Goal: Submit feedback/report problem: Submit feedback/report problem

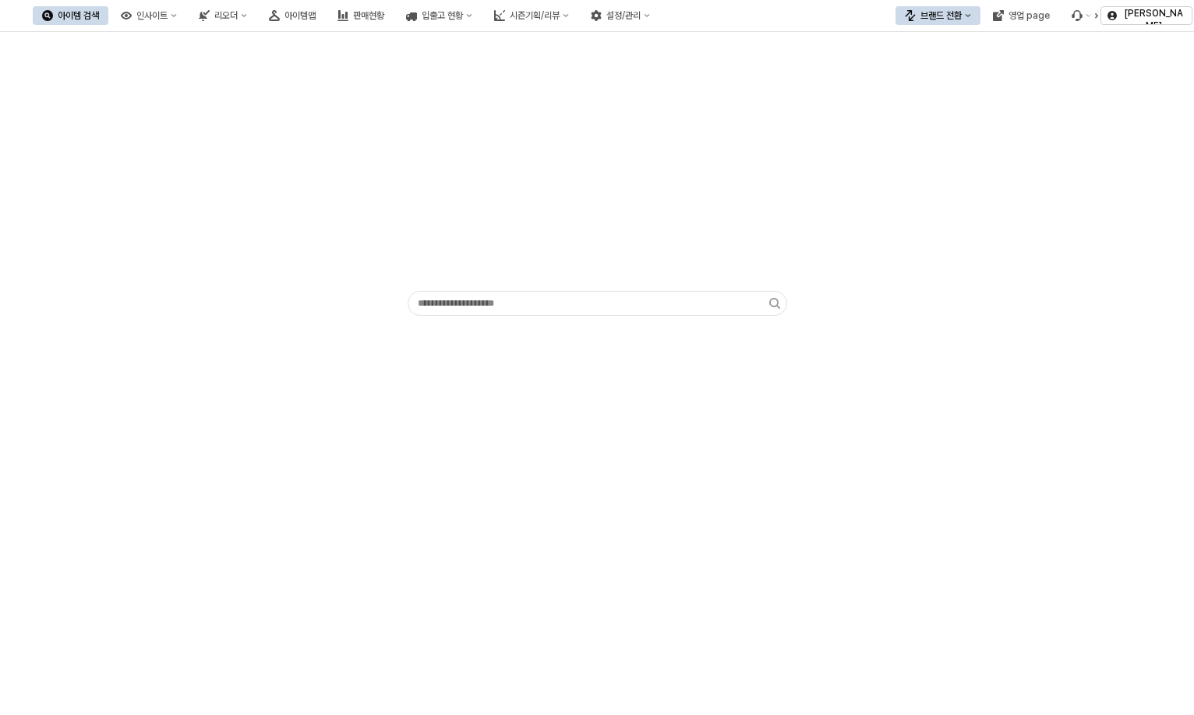
click at [969, 16] on icon "브랜드 전환" at bounding box center [967, 15] width 5 height 3
click at [1082, 14] on button "Menu item 6" at bounding box center [1081, 15] width 39 height 19
click at [1123, 44] on div "버그 제보/개선 요청" at bounding box center [1123, 44] width 83 height 12
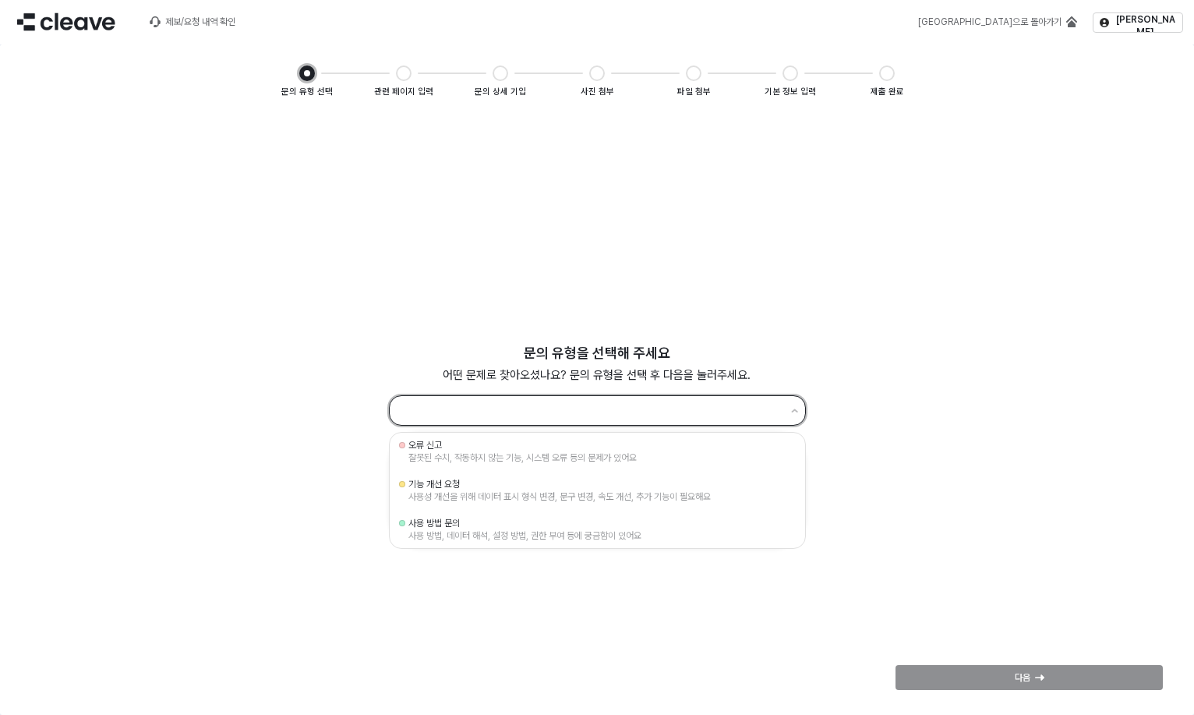
click at [577, 404] on input "App Frame" at bounding box center [590, 411] width 382 height 21
click at [554, 541] on div "사용 방법, 데이터 해석, 설정 방법, 권한 부여 등에 궁금함이 있어요" at bounding box center [597, 535] width 378 height 12
type input "********"
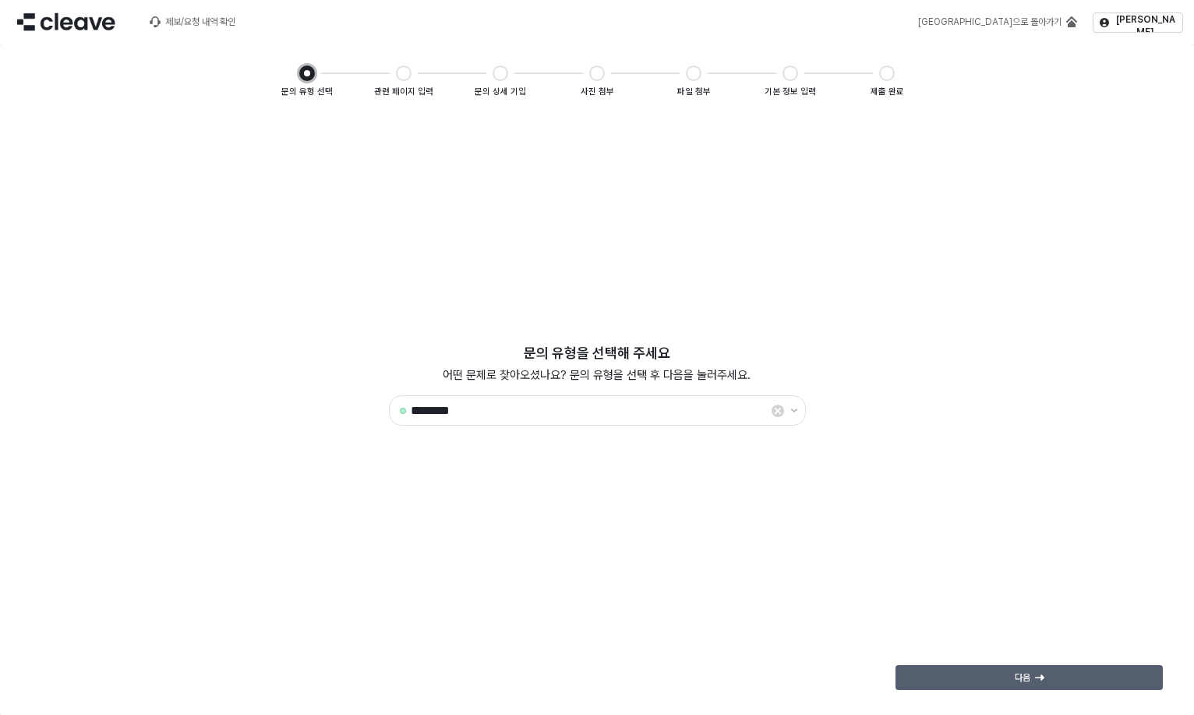
click at [1103, 679] on div "다음" at bounding box center [1028, 676] width 253 height 23
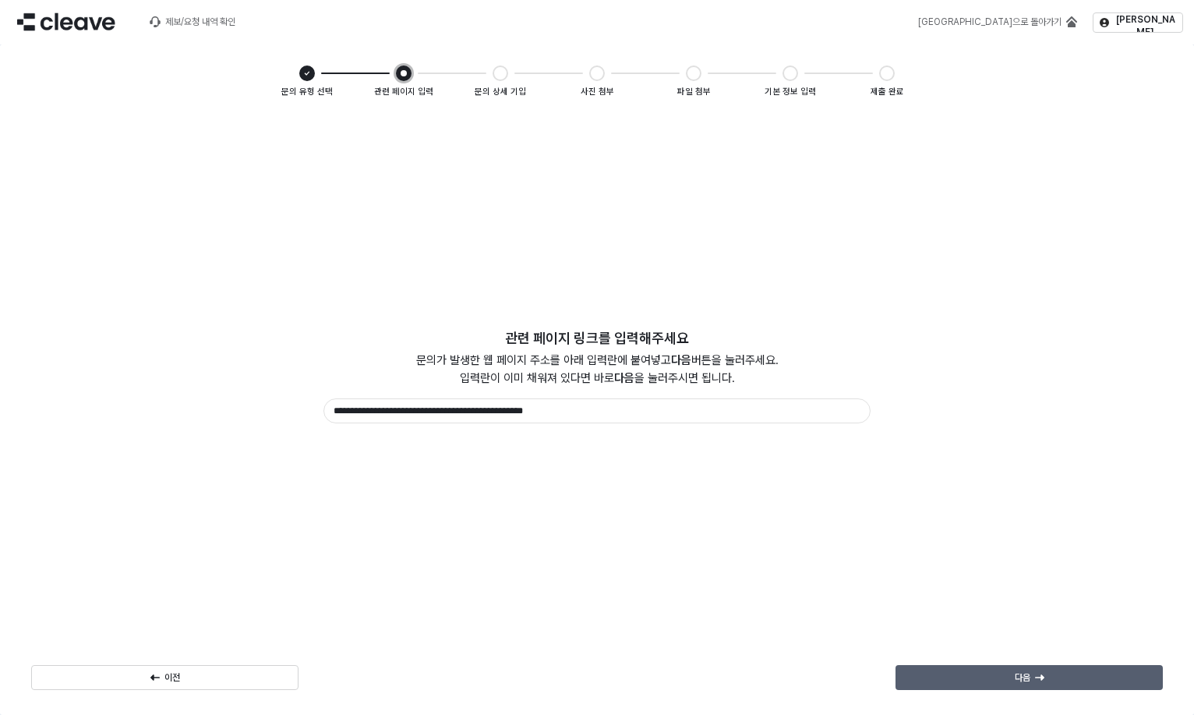
click at [990, 681] on div "다음" at bounding box center [1028, 676] width 253 height 23
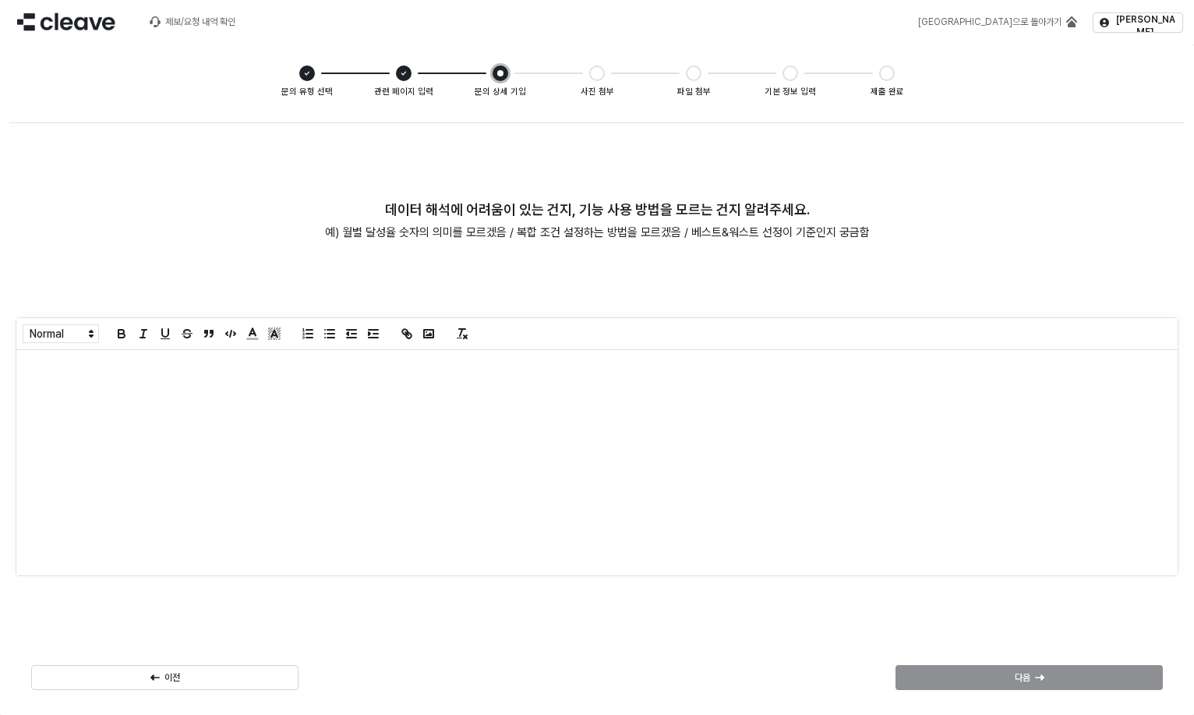
click at [534, 408] on div "App Frame" at bounding box center [596, 462] width 1161 height 225
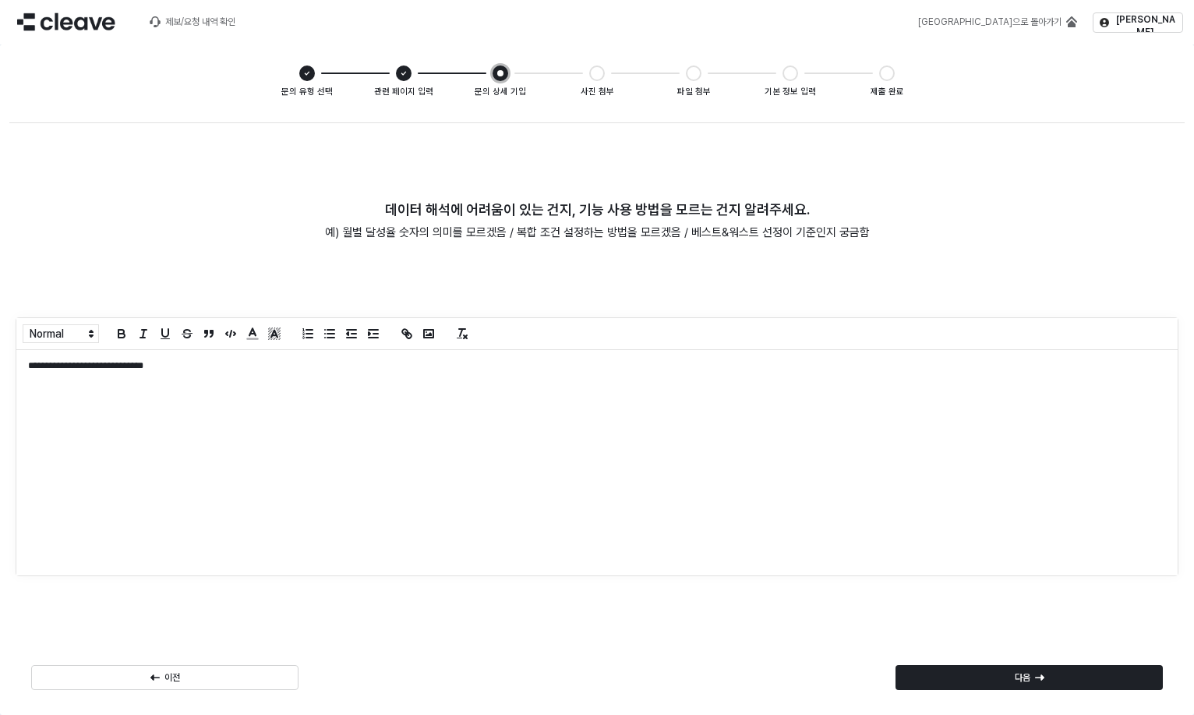
click at [630, 407] on div "**********" at bounding box center [596, 462] width 1161 height 225
click at [362, 456] on div "**********" at bounding box center [596, 462] width 1161 height 225
click at [612, 472] on div "**********" at bounding box center [596, 462] width 1161 height 225
click at [352, 473] on div "**********" at bounding box center [596, 462] width 1161 height 225
click at [344, 411] on p "App Frame" at bounding box center [597, 405] width 1138 height 13
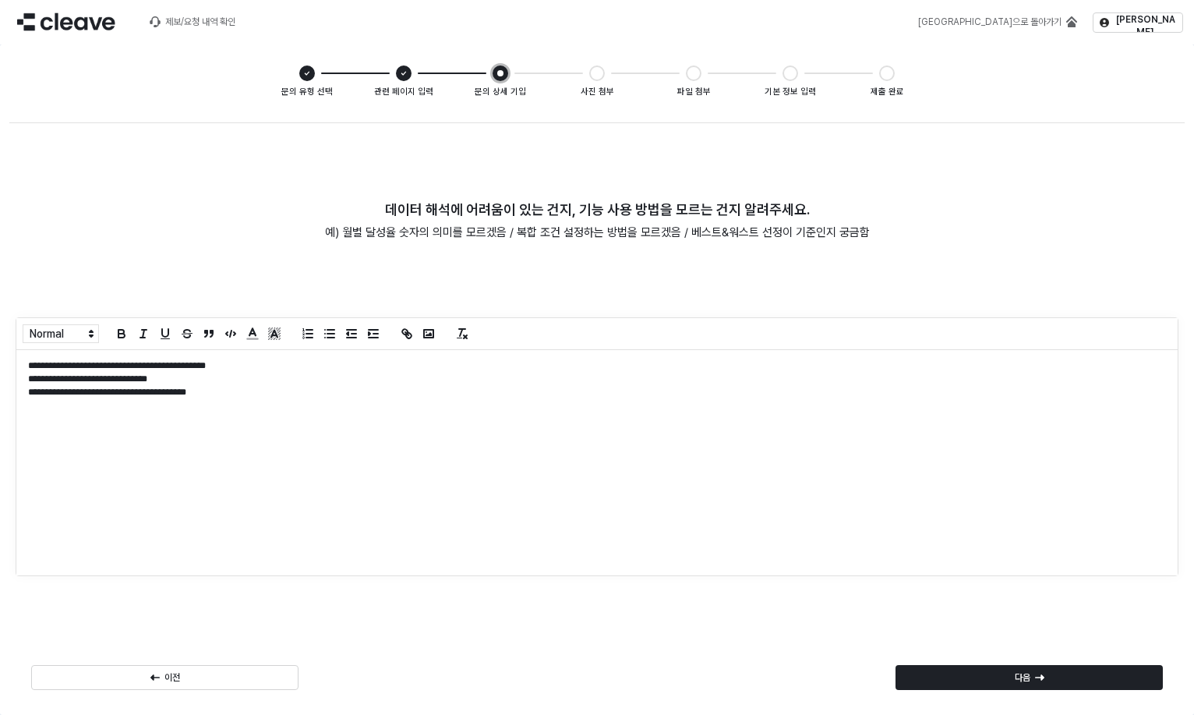
click at [254, 381] on p "**********" at bounding box center [591, 378] width 1126 height 13
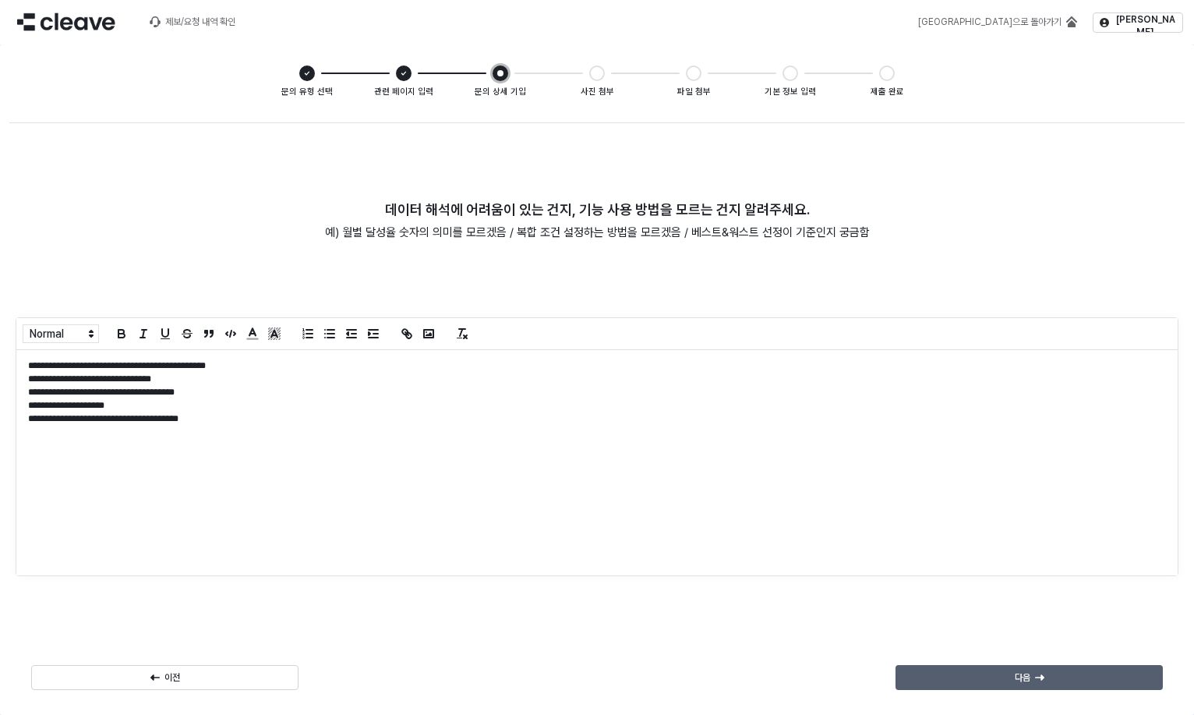
click at [1059, 687] on div "다음" at bounding box center [1028, 676] width 253 height 23
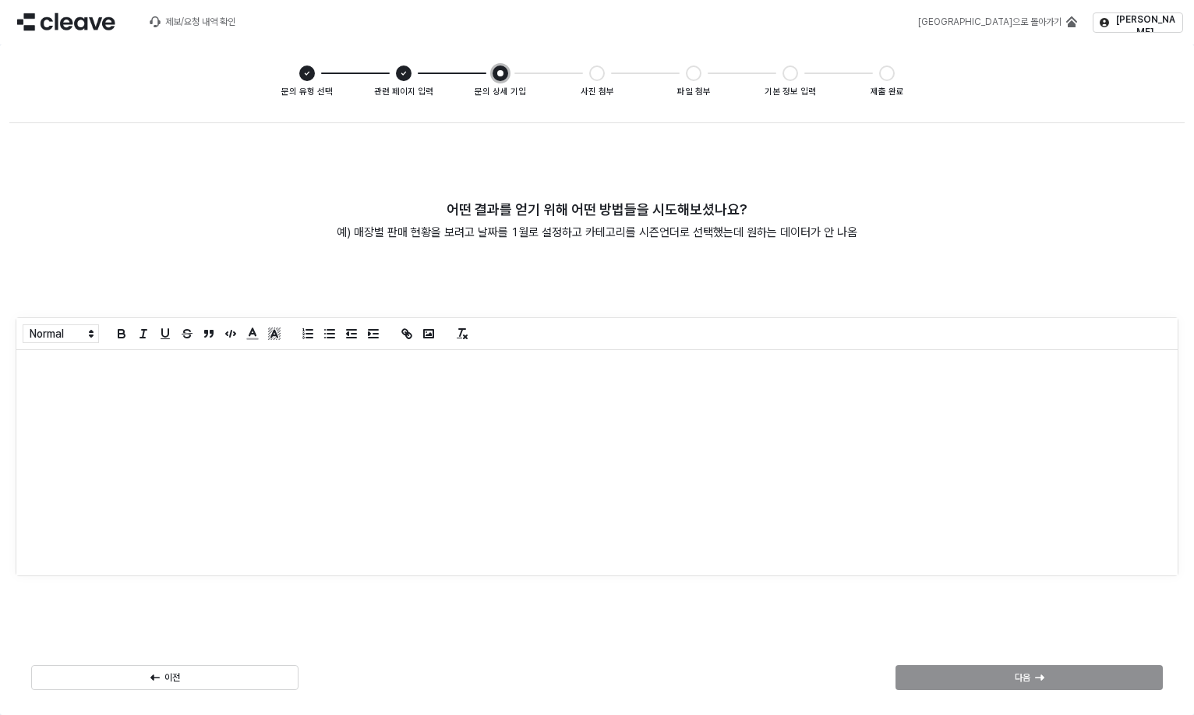
click at [530, 484] on div "App Frame" at bounding box center [596, 462] width 1161 height 225
click at [1047, 676] on div "다음" at bounding box center [1028, 676] width 253 height 23
click at [554, 517] on div "App Frame" at bounding box center [596, 462] width 1161 height 225
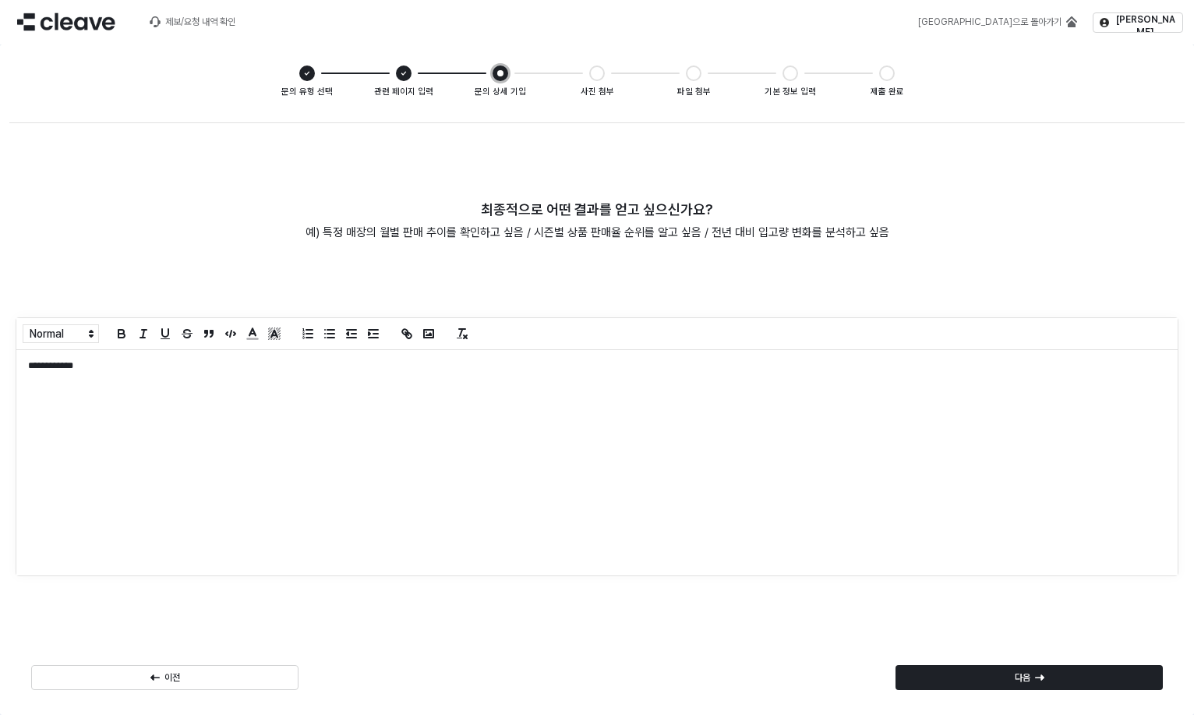
click at [1130, 691] on div "다음" at bounding box center [1029, 677] width 280 height 31
click at [1110, 679] on div "다음" at bounding box center [1028, 676] width 253 height 23
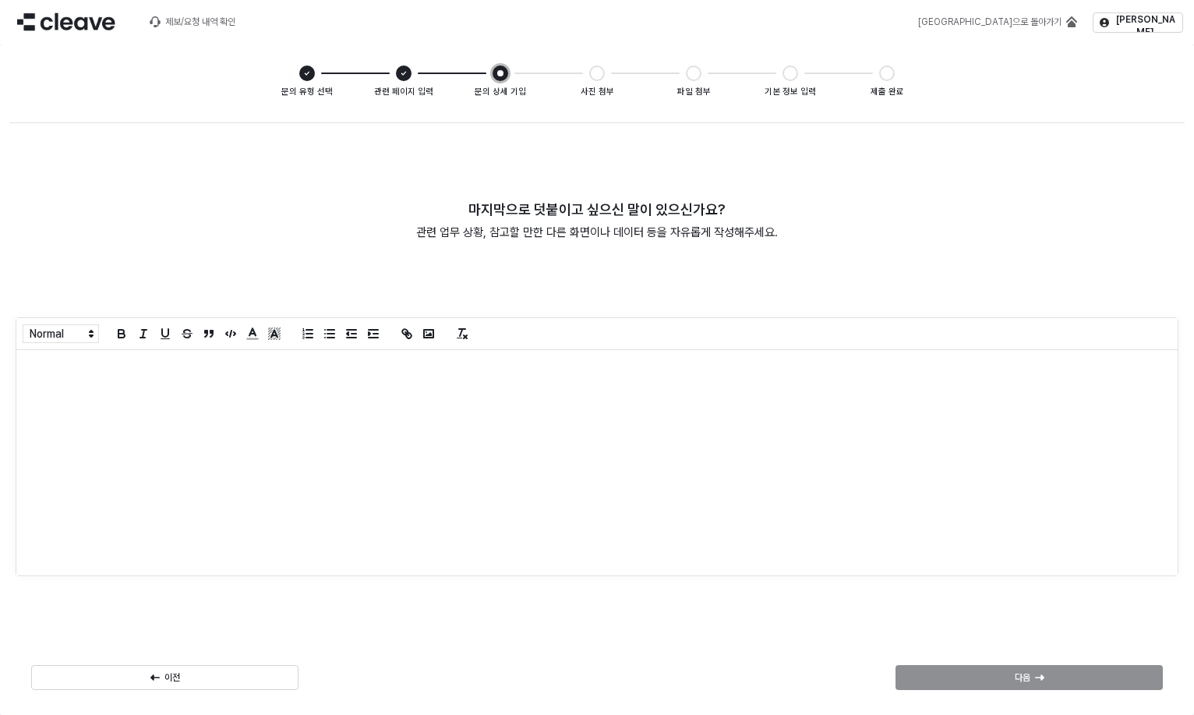
click at [789, 544] on div "App Frame" at bounding box center [596, 462] width 1161 height 225
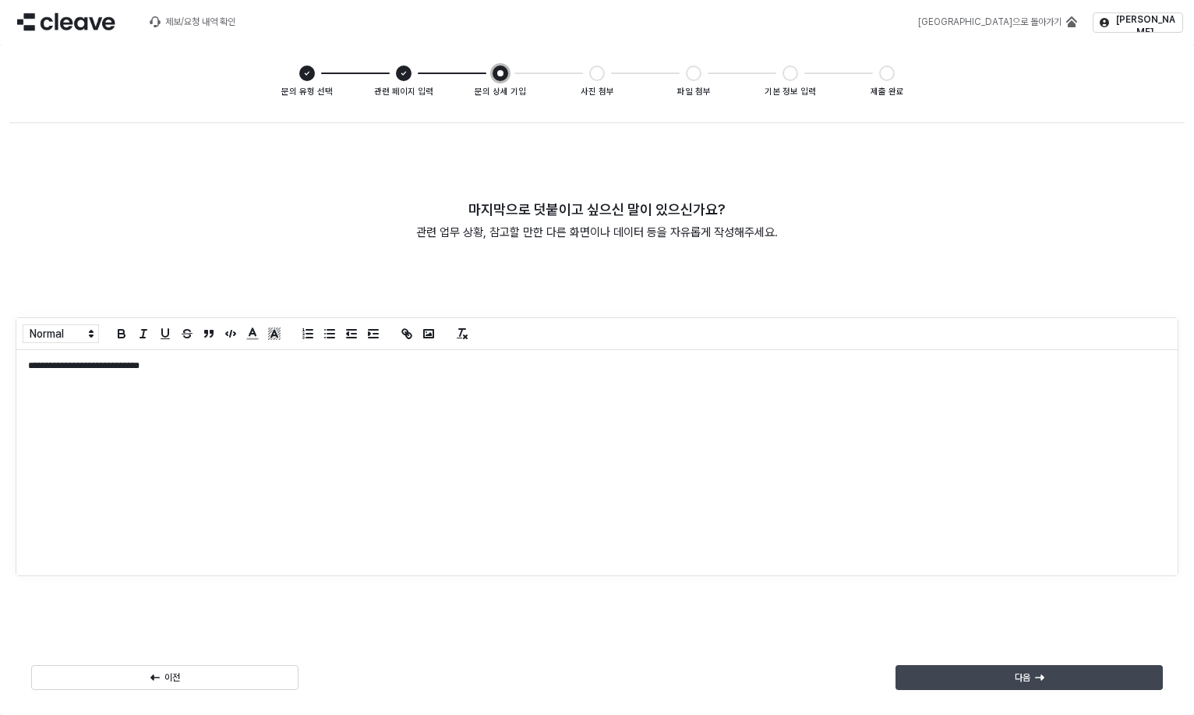
click at [1048, 674] on div "다음" at bounding box center [1028, 676] width 253 height 23
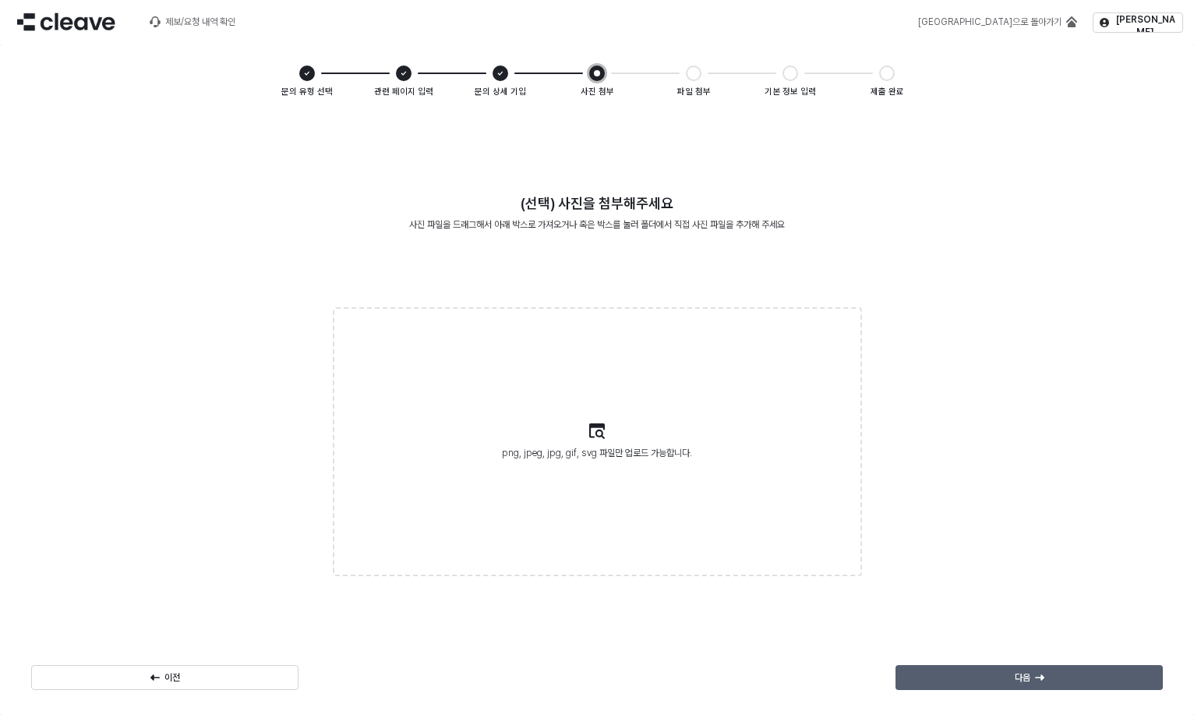
click at [1041, 674] on div "다음" at bounding box center [1028, 676] width 253 height 23
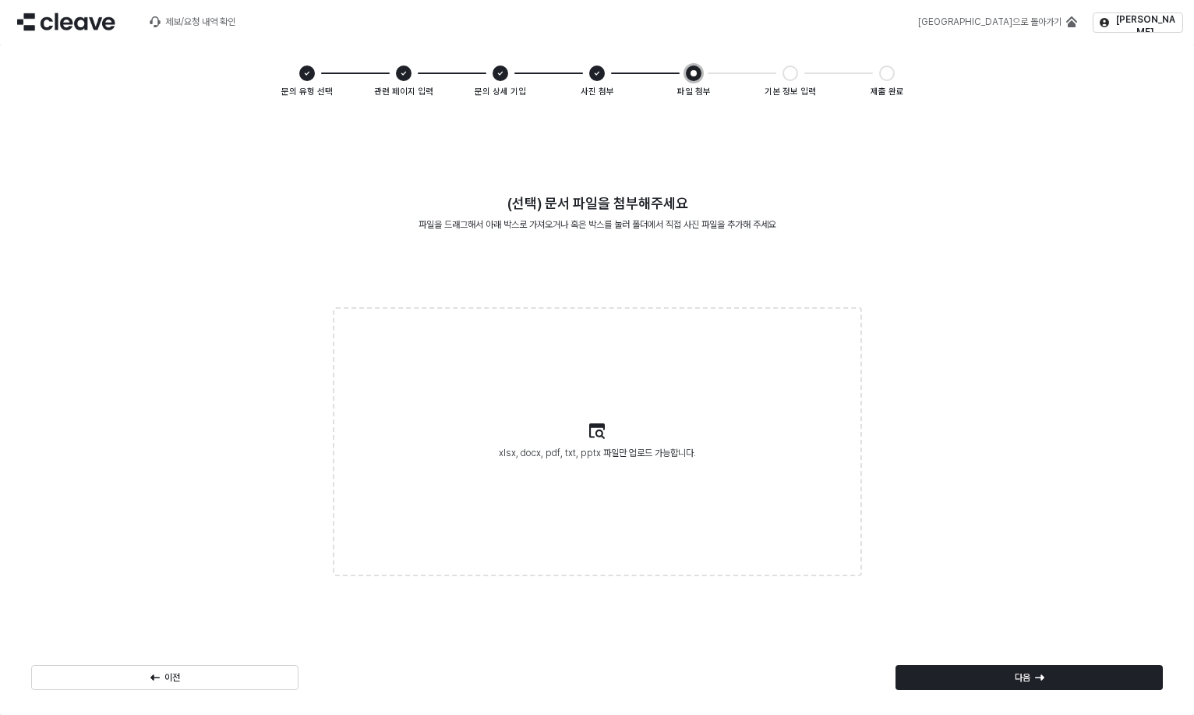
click at [1040, 675] on icon "App Frame" at bounding box center [1039, 676] width 9 height 9
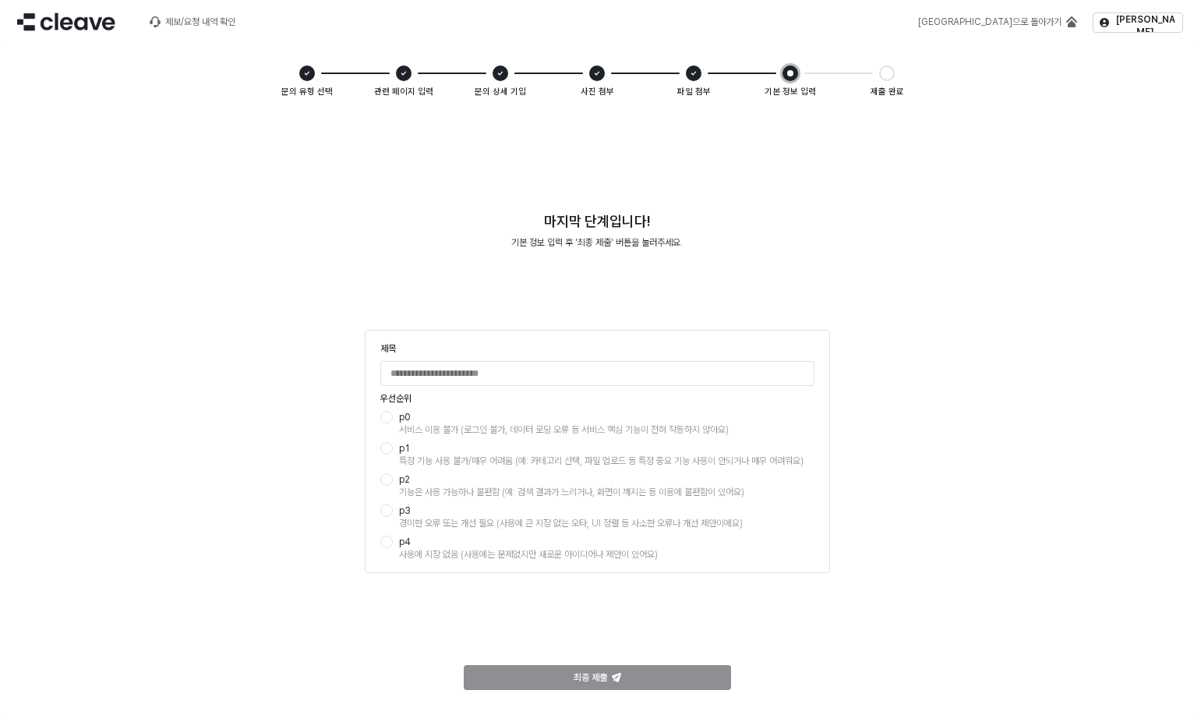
click at [392, 422] on div "App Frame" at bounding box center [386, 417] width 12 height 12
click at [609, 697] on div "최종 제출" at bounding box center [597, 677] width 1163 height 50
click at [487, 374] on input "제목" at bounding box center [597, 373] width 432 height 23
type input "*"
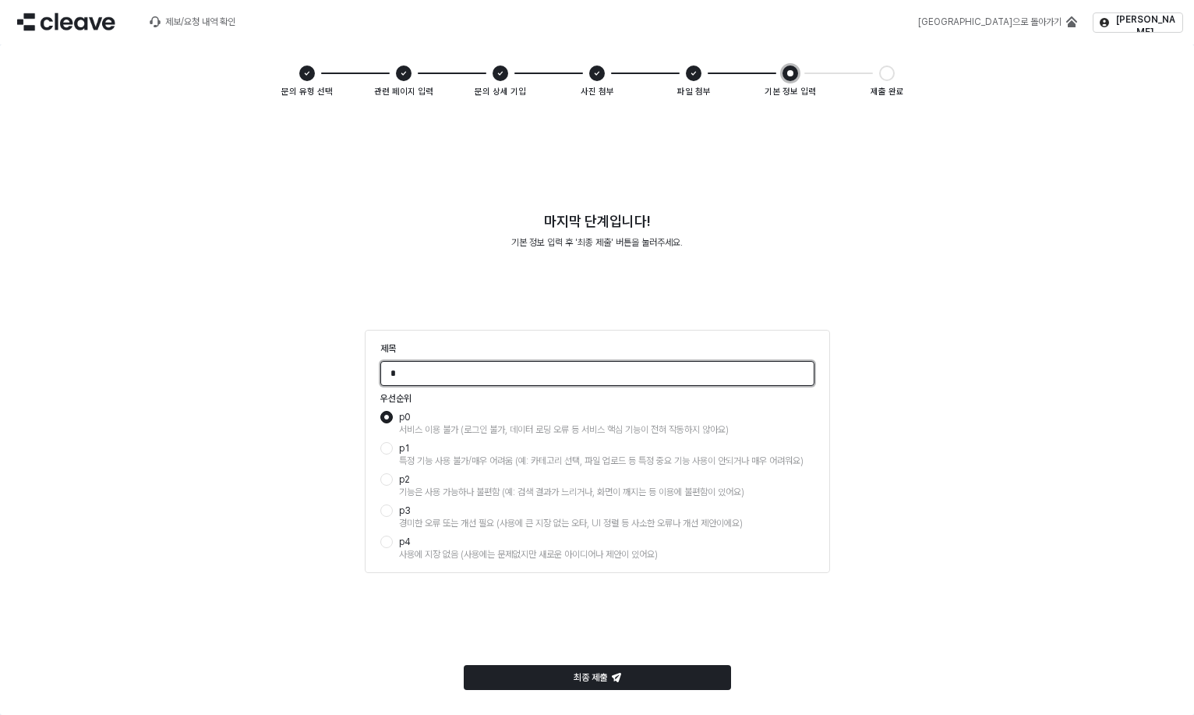
type input "*"
type input "**********"
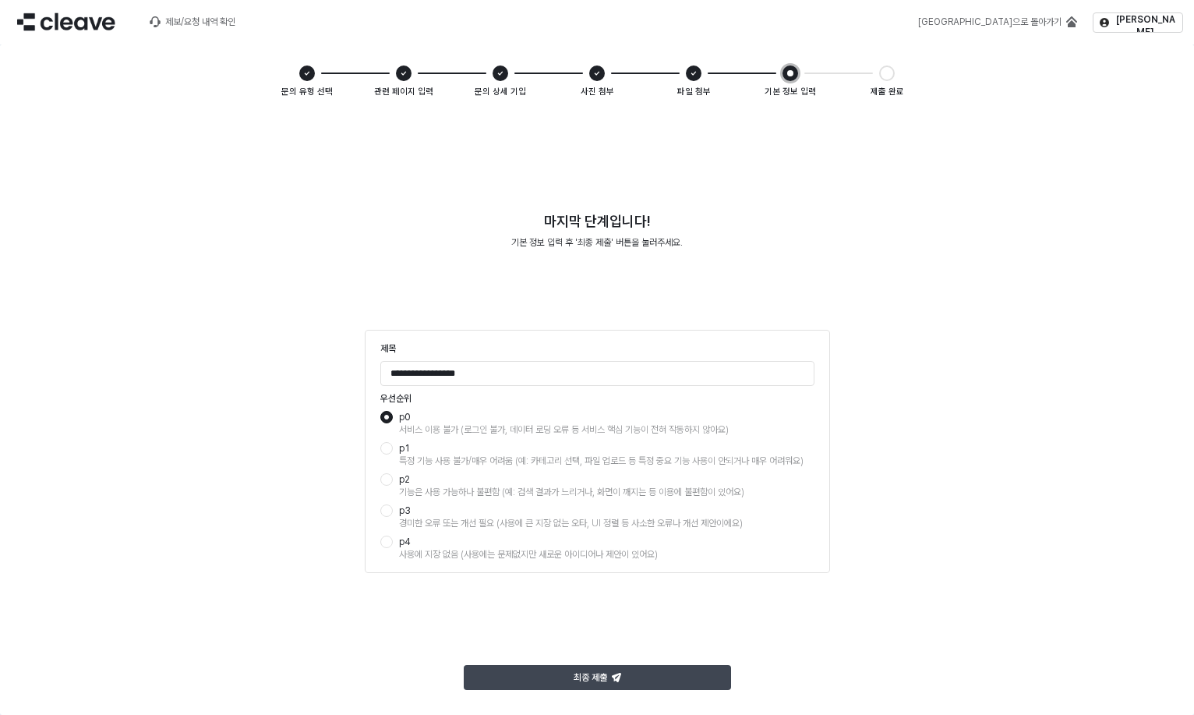
click at [665, 669] on div "최종 제출" at bounding box center [597, 676] width 253 height 23
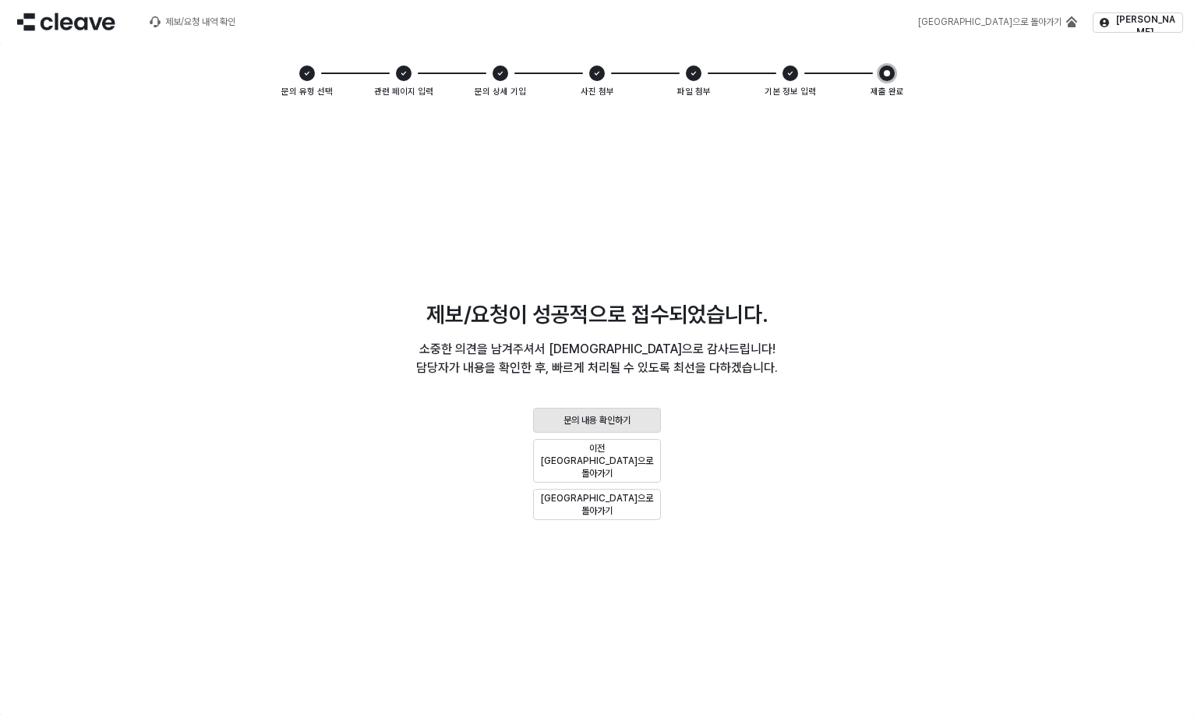
click at [637, 425] on div "문의 내용 확인하기" at bounding box center [597, 419] width 114 height 12
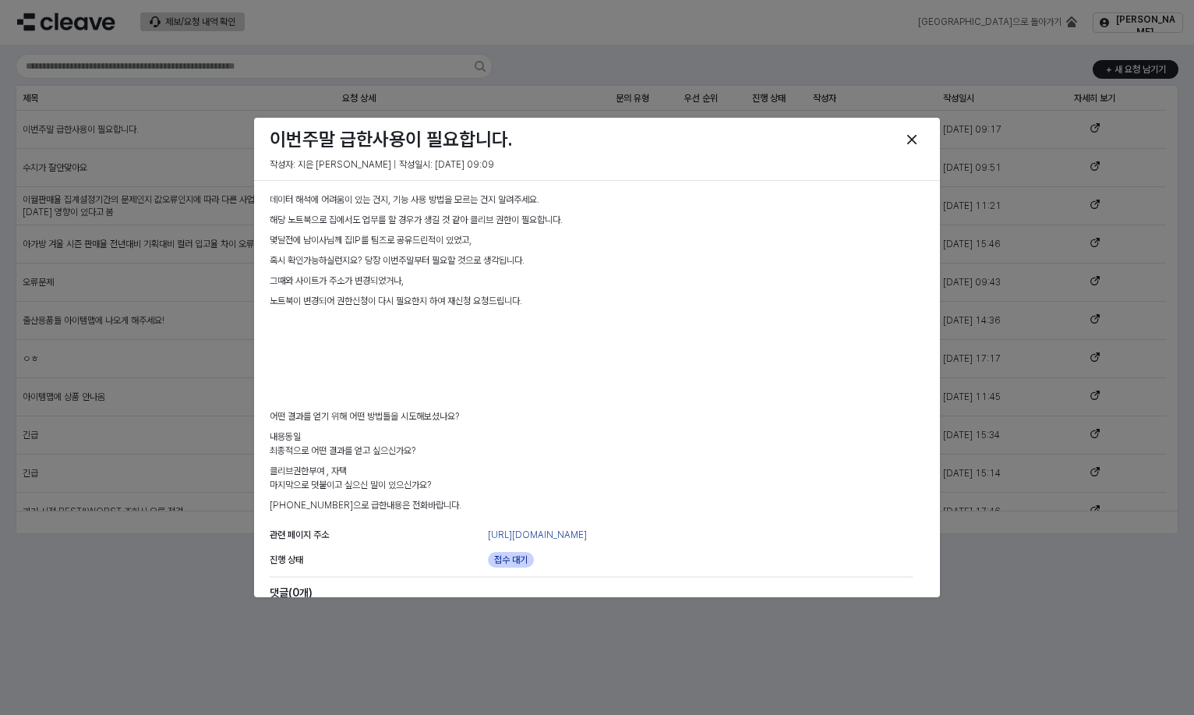
click at [542, 228] on div "데이터 해석에 어려움이 있는 건지, 기능 사용 방법을 모르는 건지 알려주세요. 해당 노트북으로 집에서도 업무를 할 경우가 생길 것 같아 클리브…" at bounding box center [591, 355] width 643 height 326
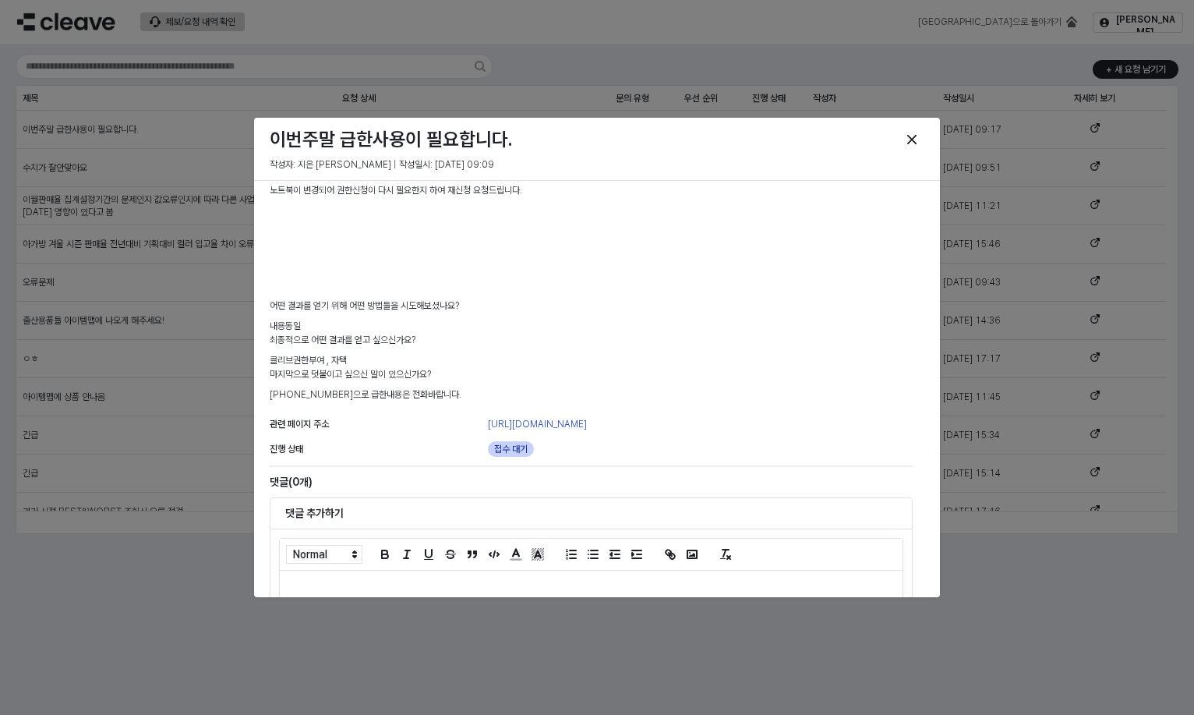
scroll to position [214, 0]
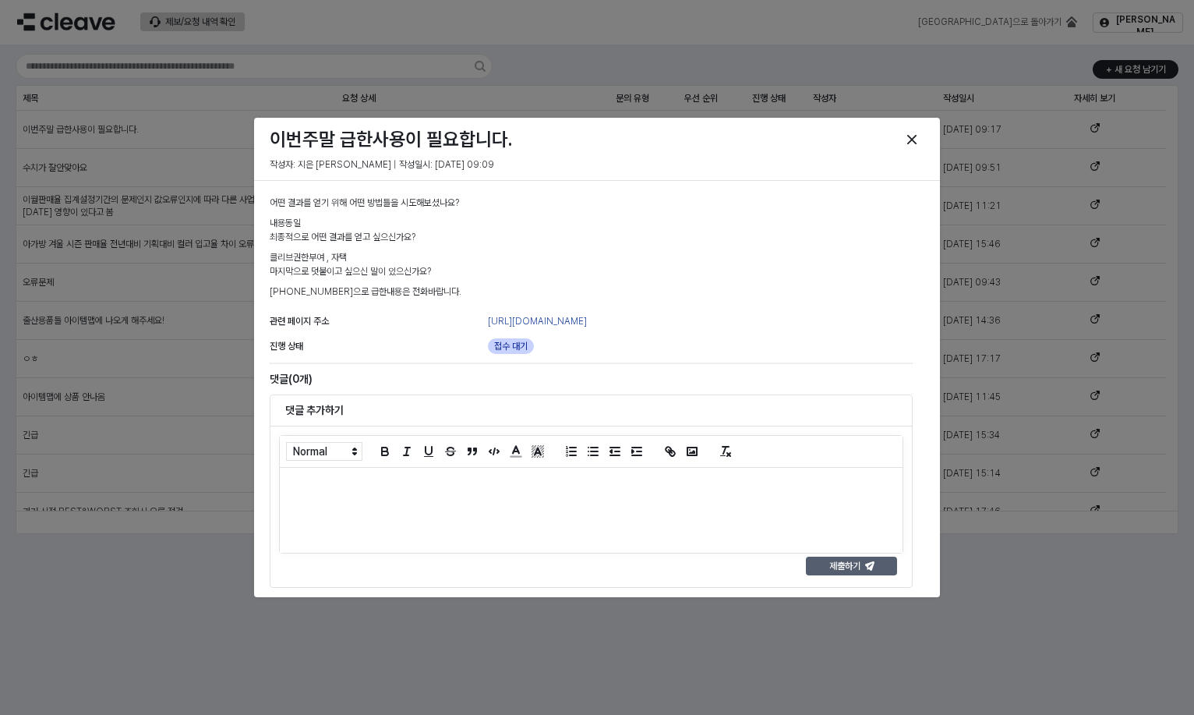
click at [878, 572] on div "제출하기" at bounding box center [851, 565] width 77 height 17
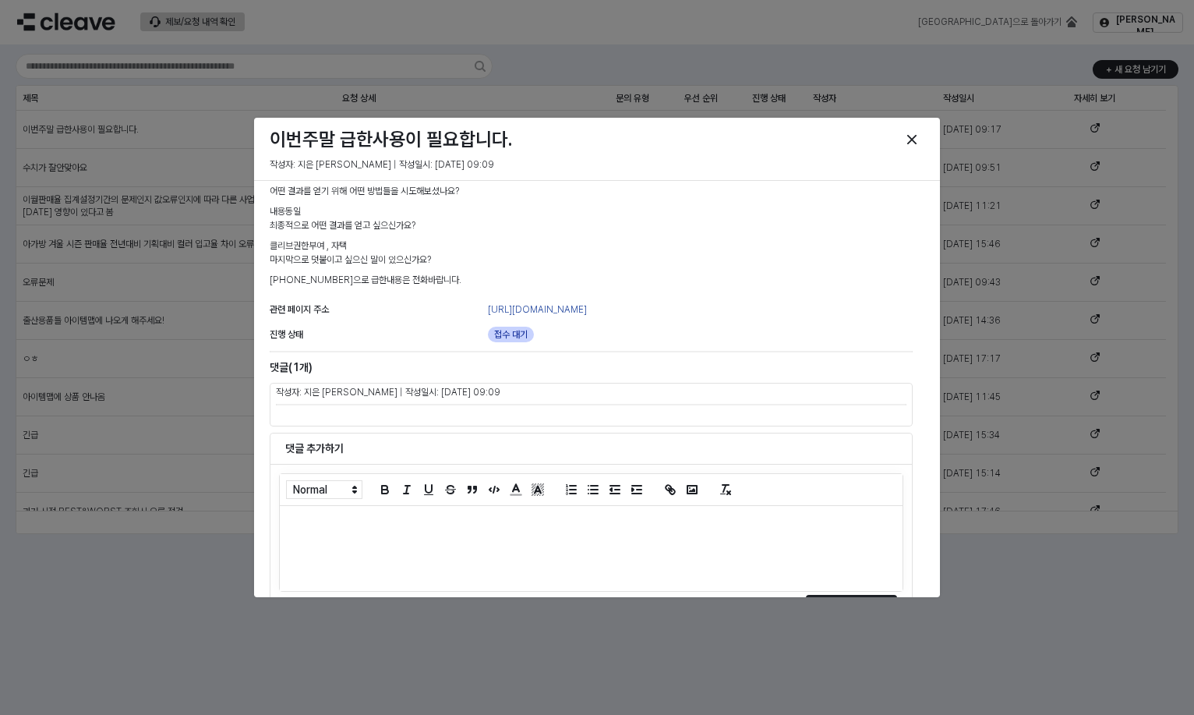
scroll to position [263, 0]
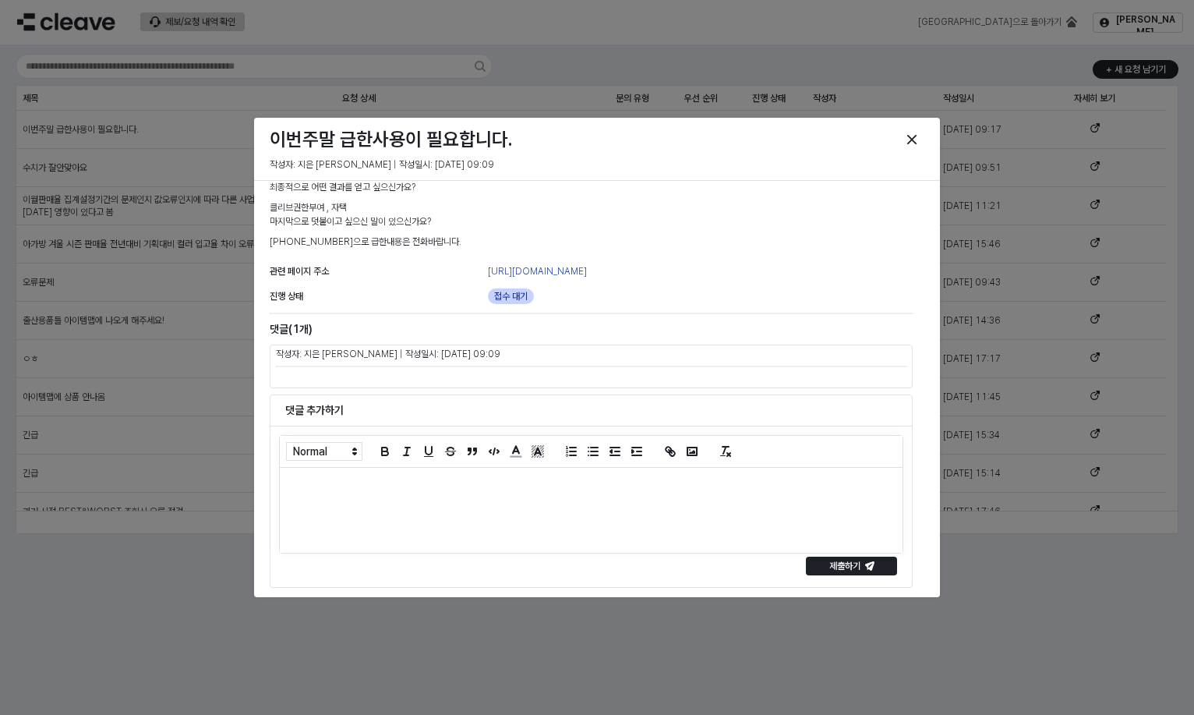
click at [536, 493] on div at bounding box center [591, 510] width 623 height 85
click at [831, 567] on p "제출하기" at bounding box center [844, 565] width 31 height 12
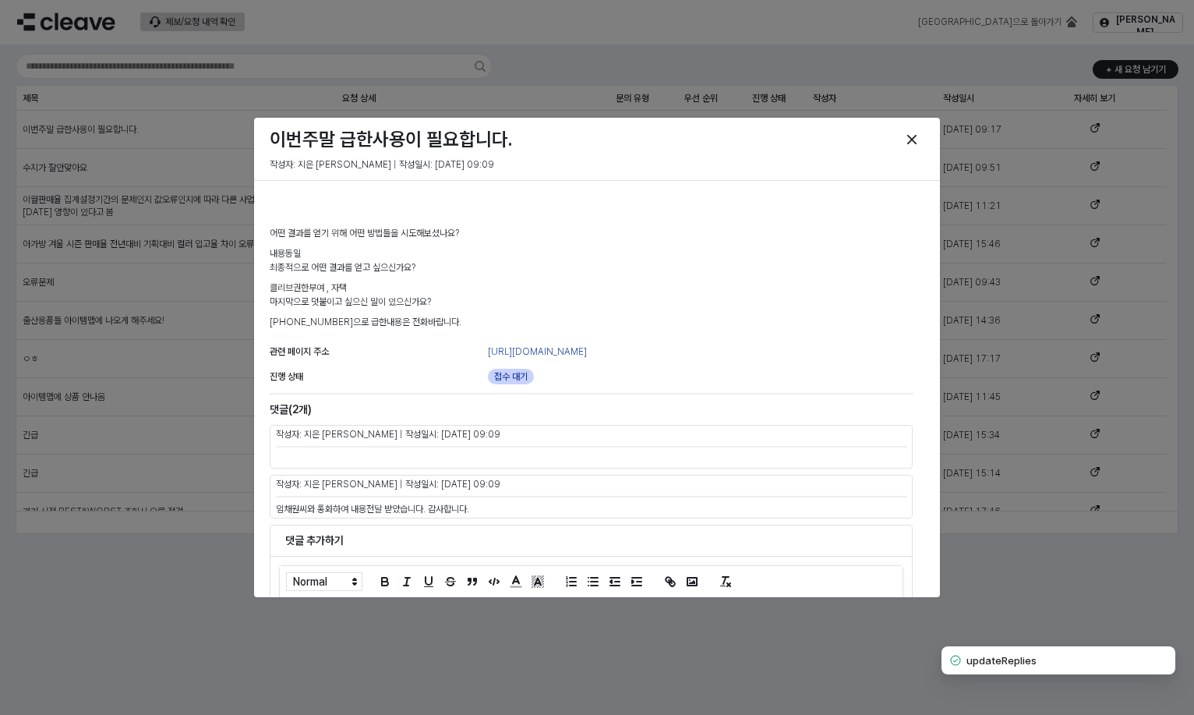
scroll to position [157, 0]
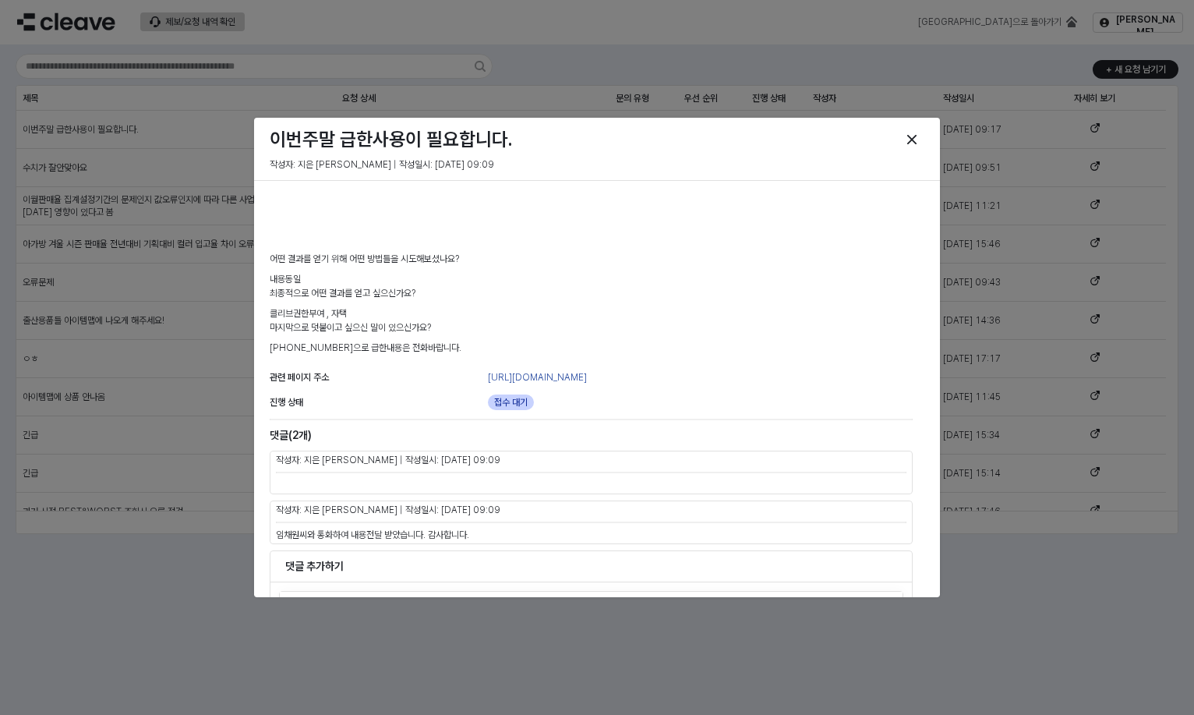
drag, startPoint x: 486, startPoint y: 484, endPoint x: 372, endPoint y: 476, distance: 114.0
click at [372, 476] on div at bounding box center [591, 484] width 643 height 19
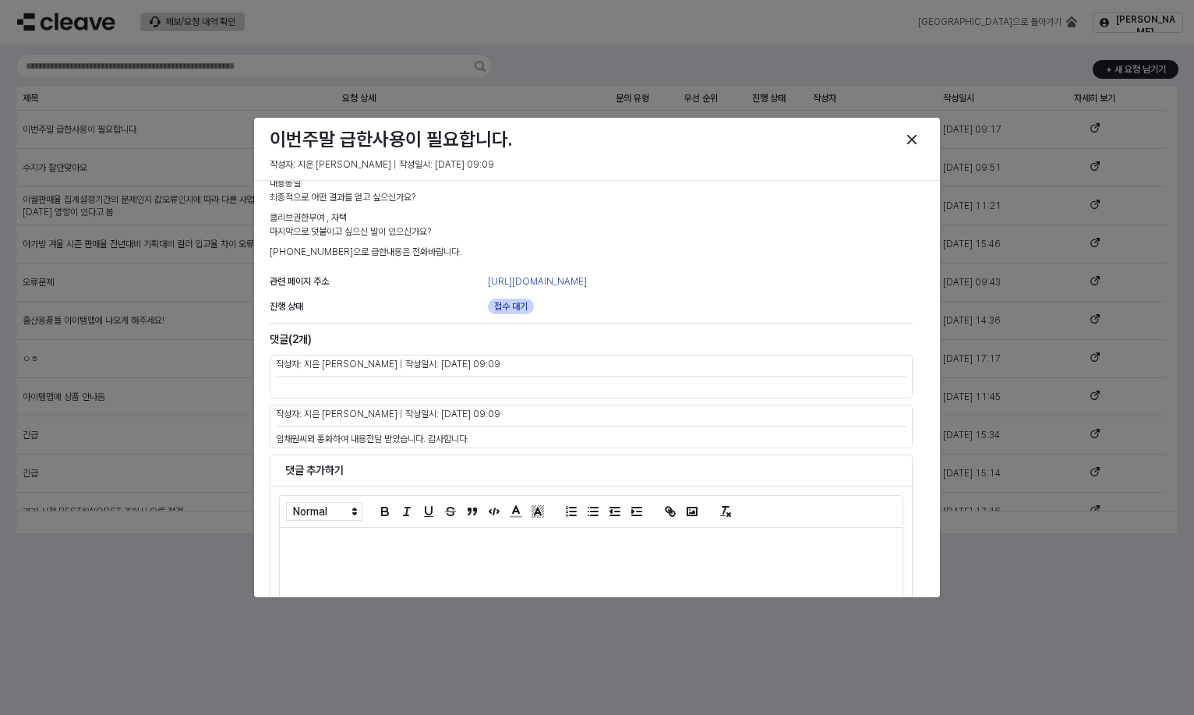
scroll to position [313, 0]
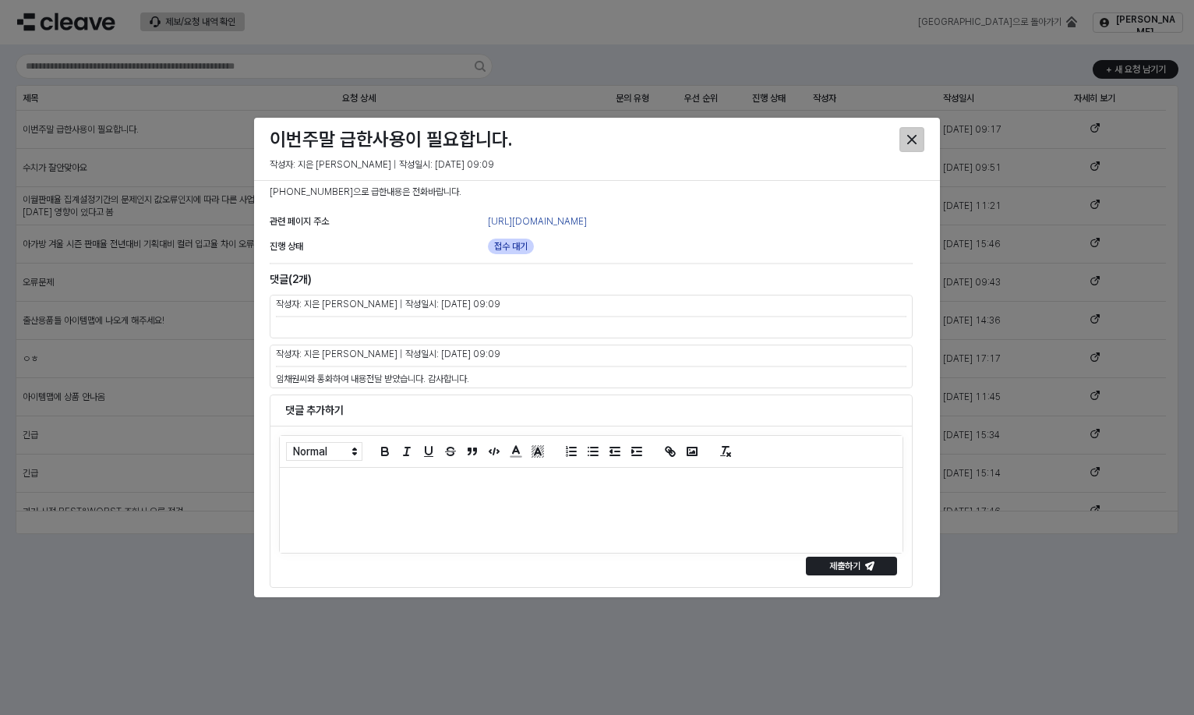
click at [909, 135] on icon "Close" at bounding box center [911, 139] width 9 height 9
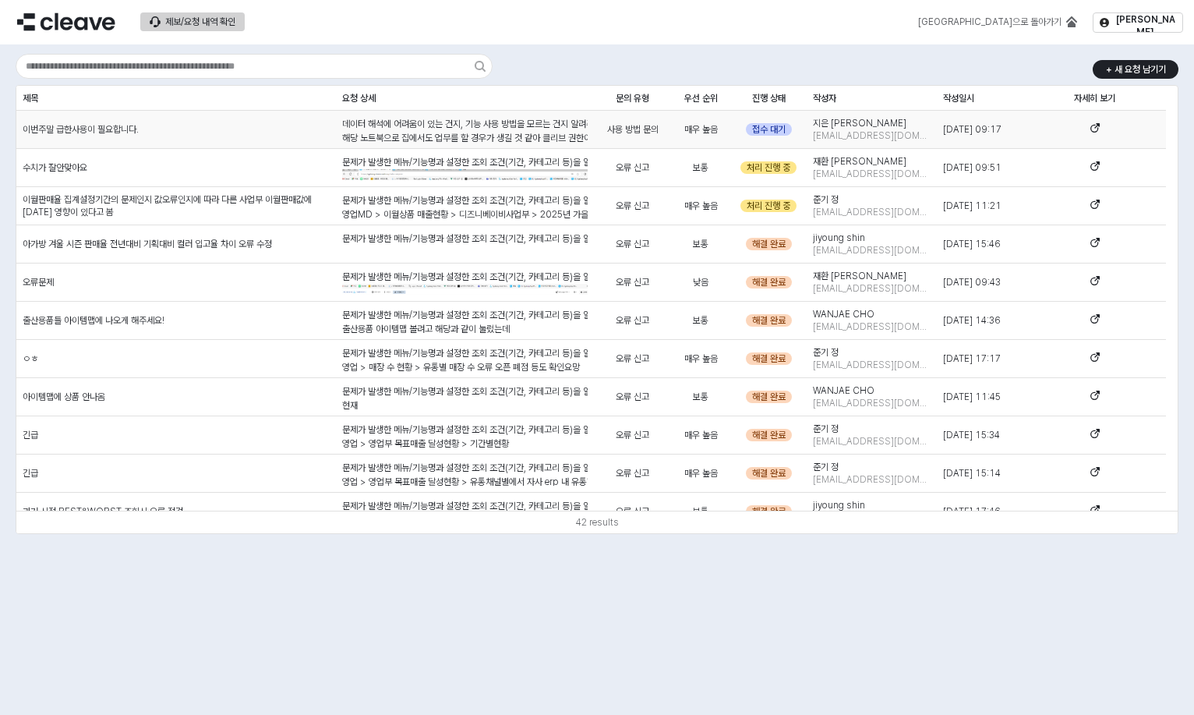
click at [780, 129] on span "접수 대기" at bounding box center [769, 129] width 34 height 12
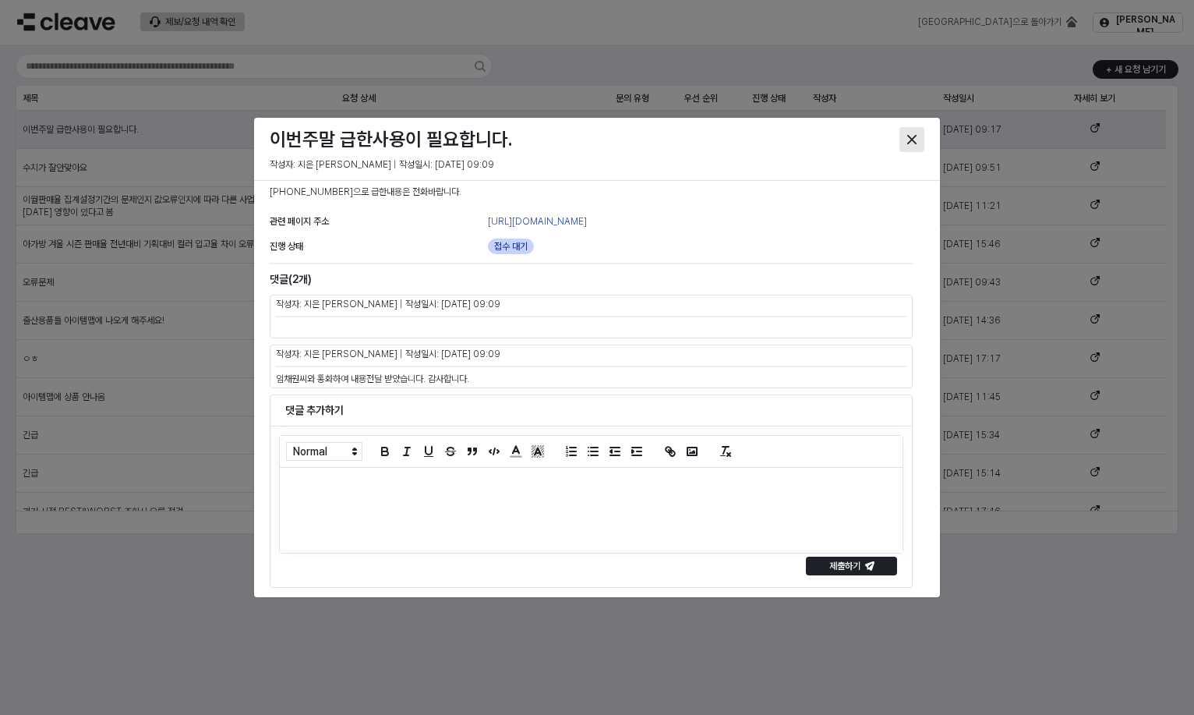
drag, startPoint x: 897, startPoint y: 151, endPoint x: 908, endPoint y: 141, distance: 14.9
click at [897, 150] on div at bounding box center [847, 139] width 154 height 25
click at [910, 139] on icon "Close" at bounding box center [911, 139] width 9 height 9
